Goal: Navigation & Orientation: Go to known website

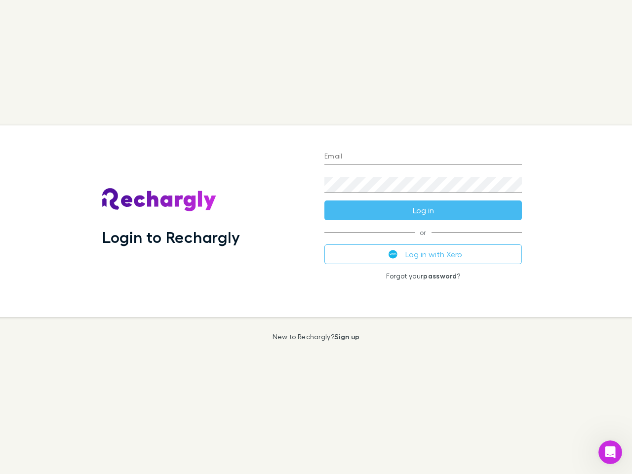
click at [316, 237] on div "Login to Rechargly" at bounding box center [205, 221] width 222 height 192
click at [423, 157] on input "Email" at bounding box center [422, 157] width 197 height 16
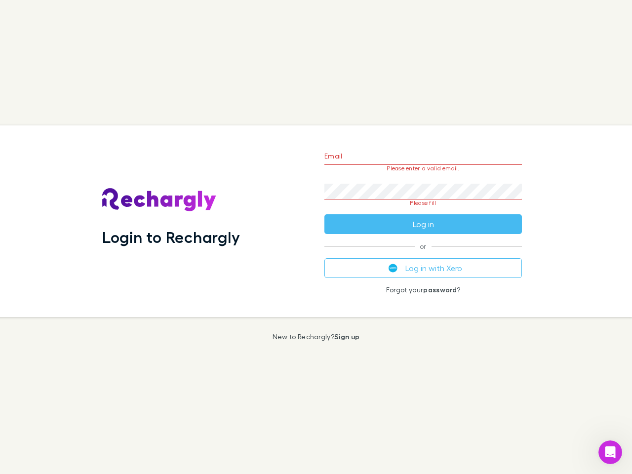
click at [423, 210] on form "Email Please enter a valid email. Password Please fill Log in" at bounding box center [422, 187] width 197 height 93
click at [423, 254] on div "Email Please enter a valid email. Password Please fill Log in or Log in with Xe…" at bounding box center [422, 221] width 213 height 192
